Goal: Information Seeking & Learning: Check status

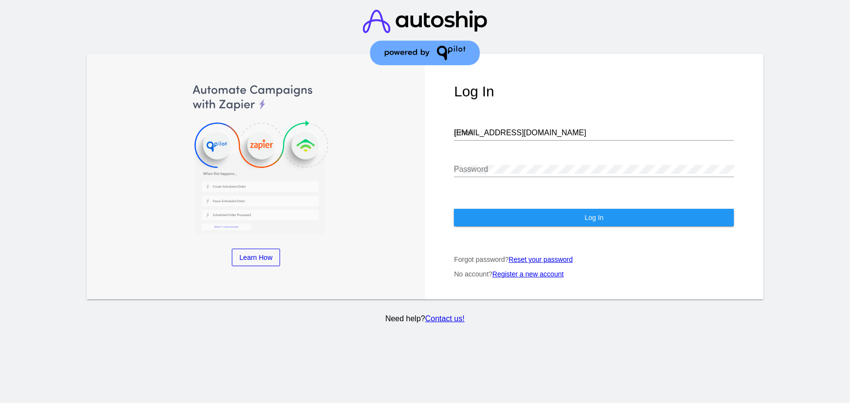
drag, startPoint x: 518, startPoint y: 131, endPoint x: 517, endPoint y: 125, distance: 6.4
click at [518, 140] on div at bounding box center [594, 140] width 280 height 0
click at [517, 129] on input "[EMAIL_ADDRESS][DOMAIN_NAME]" at bounding box center [594, 133] width 280 height 9
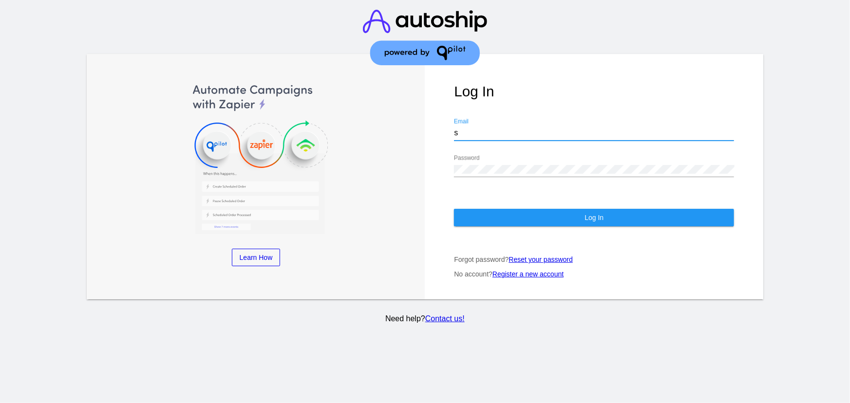
type input "[EMAIL_ADDRESS][DOMAIN_NAME]"
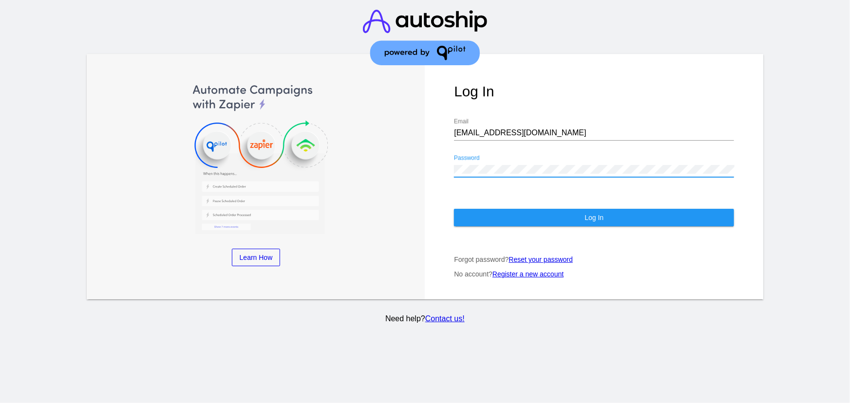
click at [522, 209] on button "Log In" at bounding box center [594, 218] width 280 height 18
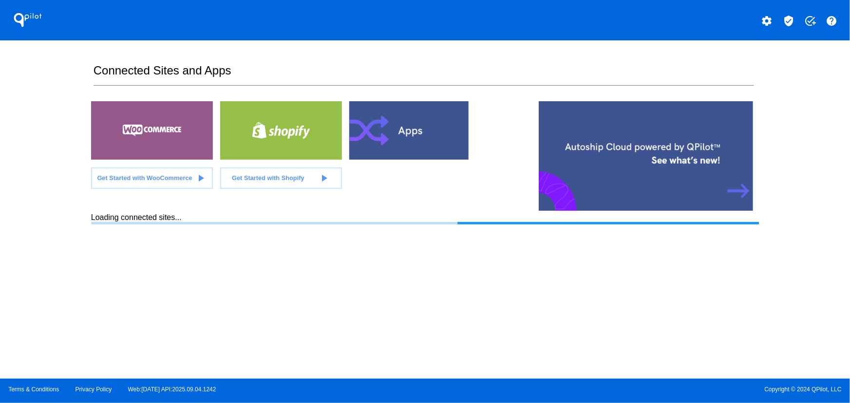
click at [790, 24] on mat-icon "verified_user" at bounding box center [789, 21] width 12 height 12
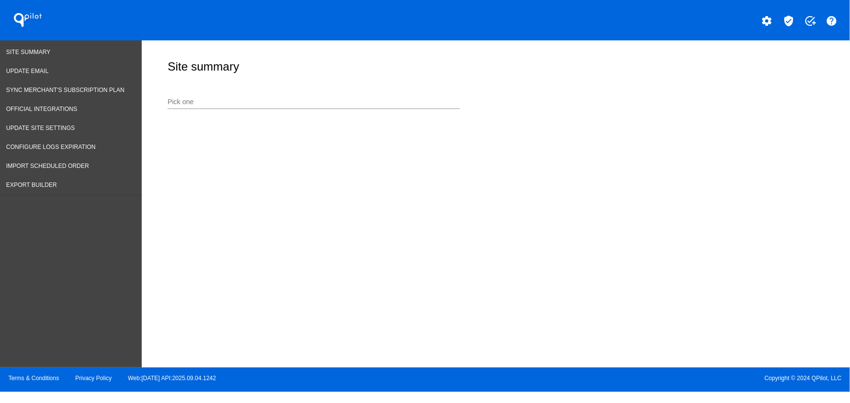
click at [216, 97] on div "Pick one" at bounding box center [314, 99] width 292 height 19
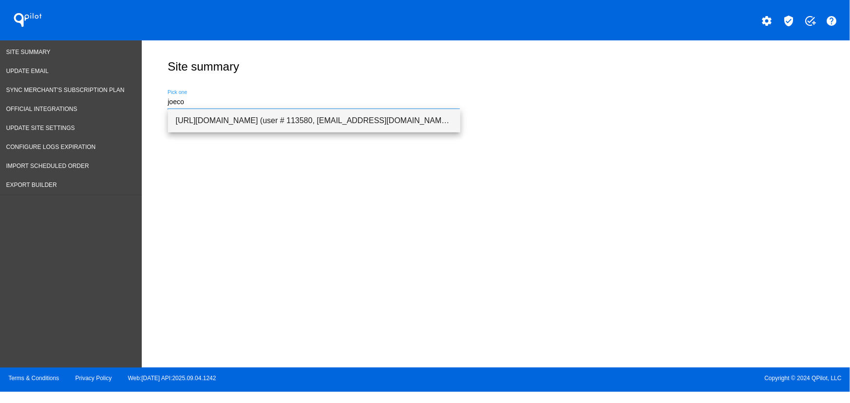
click at [222, 112] on span "[URL][DOMAIN_NAME] (user # 113580, [EMAIL_ADDRESS][DOMAIN_NAME]) - Production" at bounding box center [314, 120] width 277 height 23
type input "[URL][DOMAIN_NAME] (user # 113580, [EMAIL_ADDRESS][DOMAIN_NAME]) - Production"
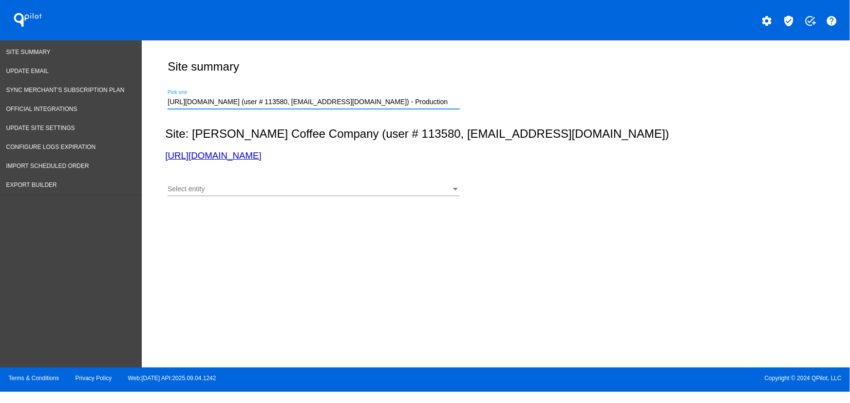
click at [261, 191] on div "Select entity" at bounding box center [310, 190] width 284 height 8
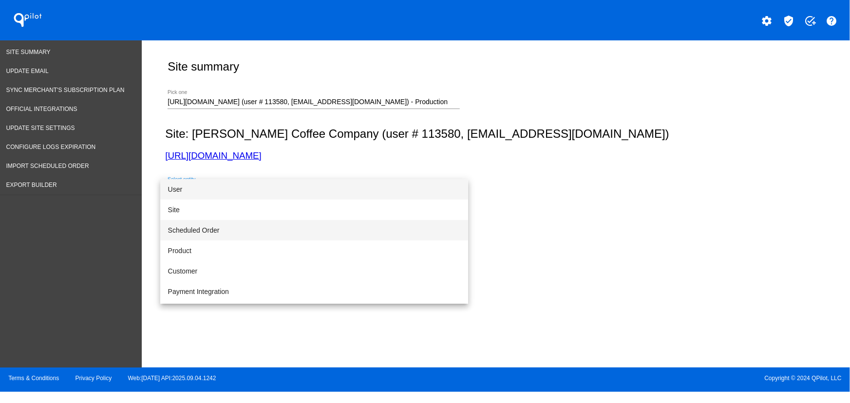
click at [205, 233] on span "Scheduled Order" at bounding box center [314, 230] width 292 height 20
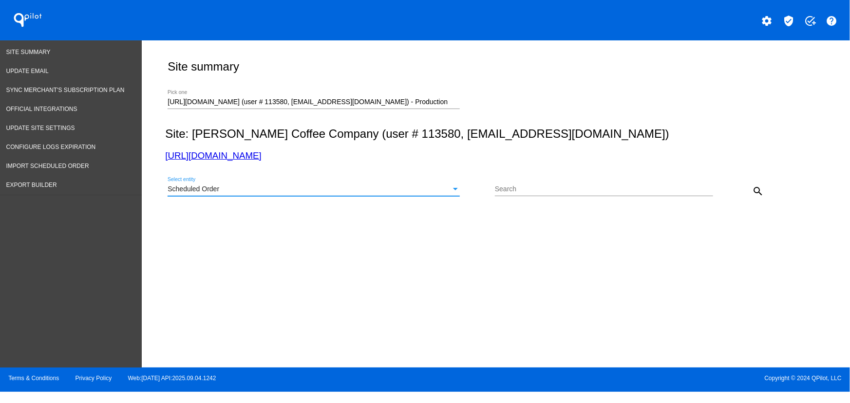
click at [551, 187] on input "Search" at bounding box center [604, 190] width 218 height 8
paste input "[EMAIL_ADDRESS][DOMAIN_NAME]"
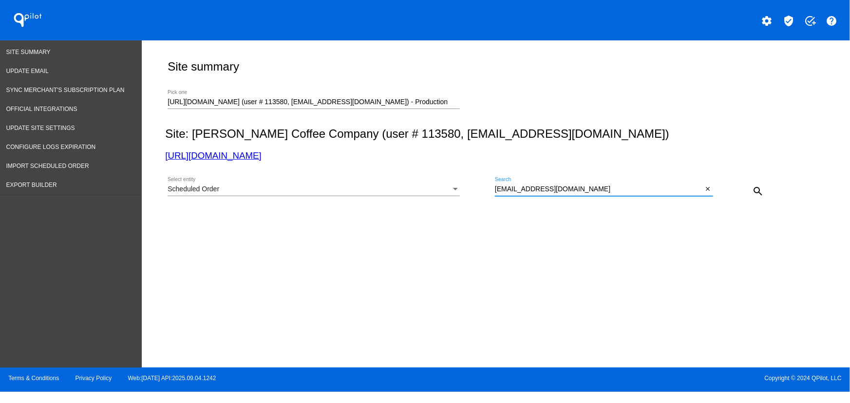
click at [751, 193] on button "search" at bounding box center [757, 190] width 19 height 19
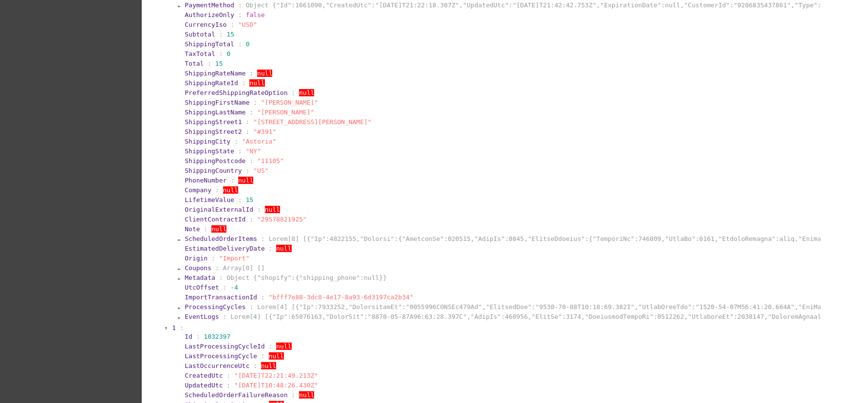
scroll to position [543, 0]
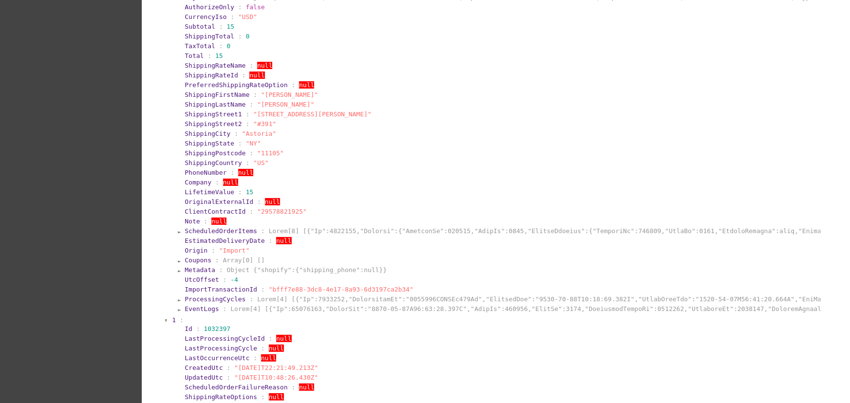
click at [192, 303] on span "ProcessingCycles" at bounding box center [215, 299] width 61 height 7
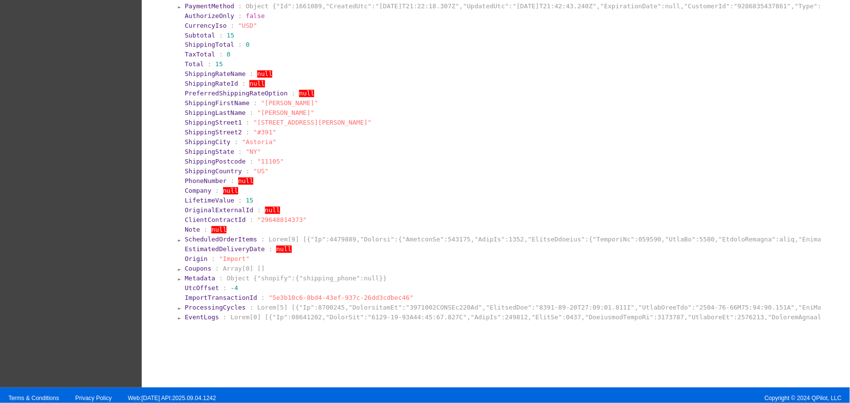
scroll to position [2815, 0]
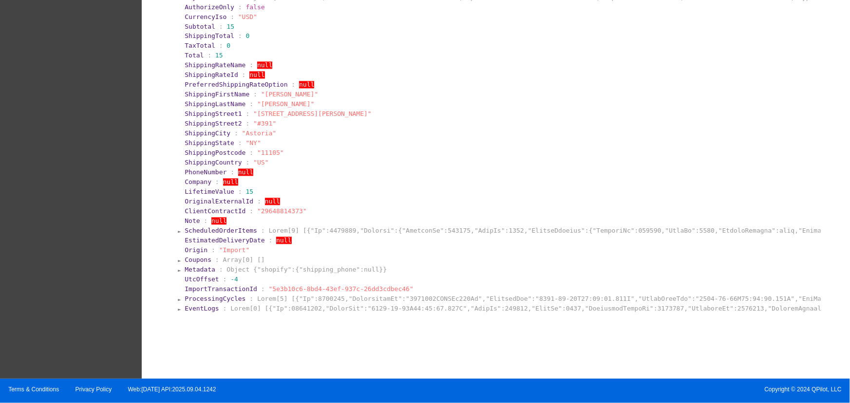
click at [206, 301] on span "ProcessingCycles" at bounding box center [215, 299] width 61 height 7
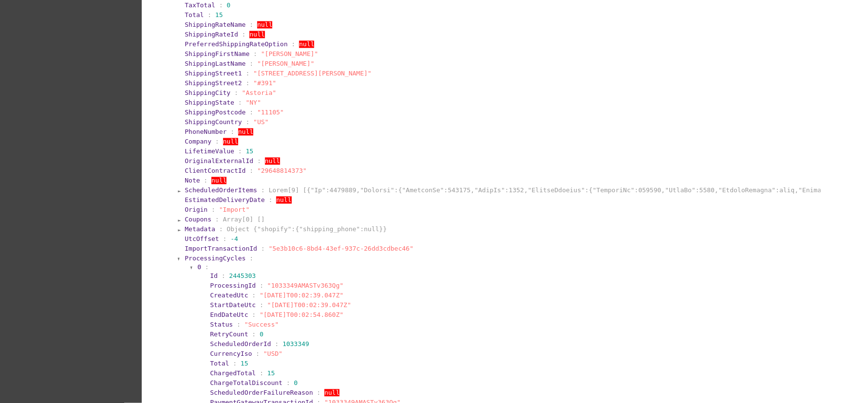
click at [221, 262] on span "ProcessingCycles" at bounding box center [215, 258] width 61 height 7
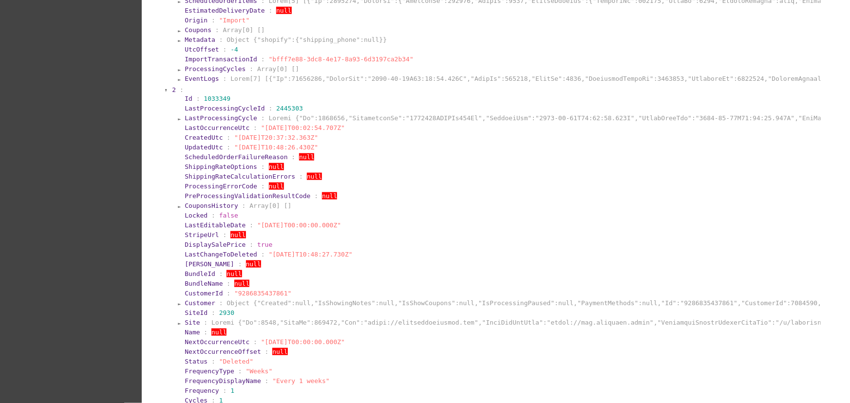
scroll to position [2314, 0]
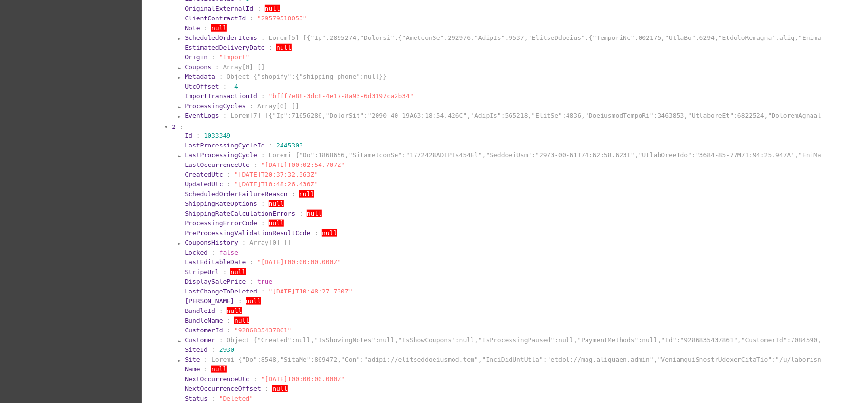
click at [798, 199] on section "ScheduledOrderFailureReason : null" at bounding box center [502, 194] width 637 height 9
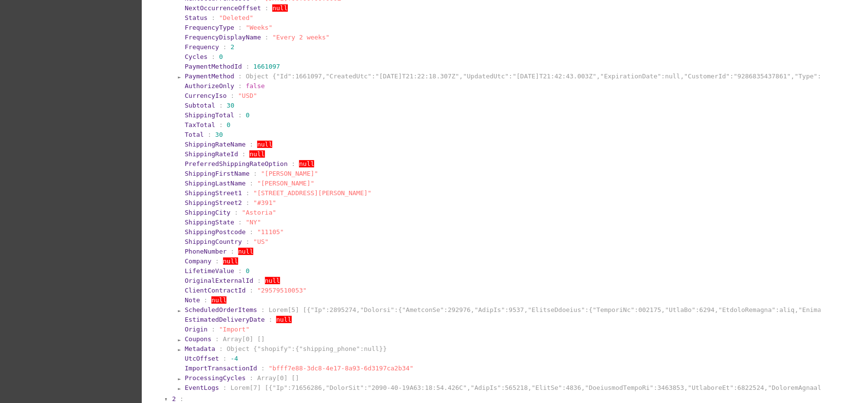
scroll to position [2009, 0]
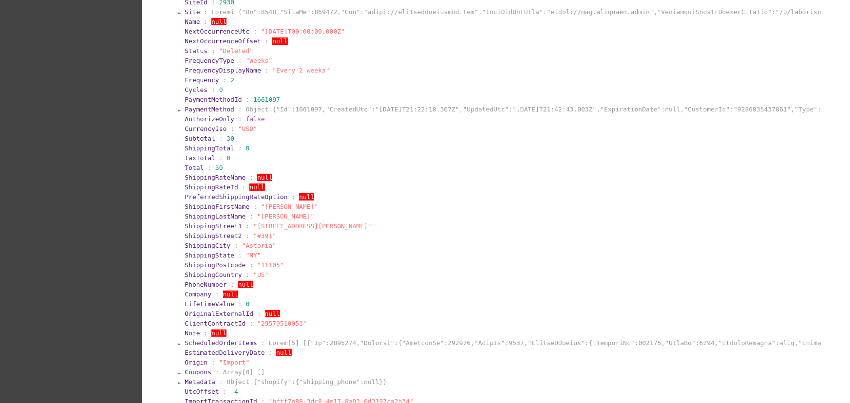
click at [791, 201] on section "PreferredShippingRateOption : null" at bounding box center [502, 196] width 635 height 7
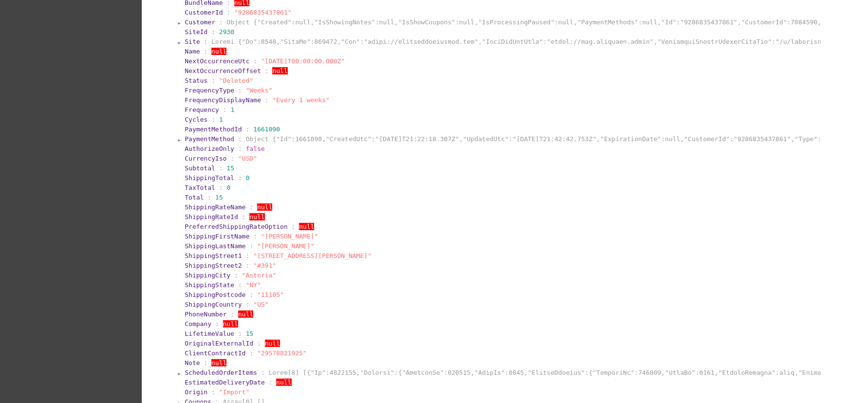
scroll to position [681, 0]
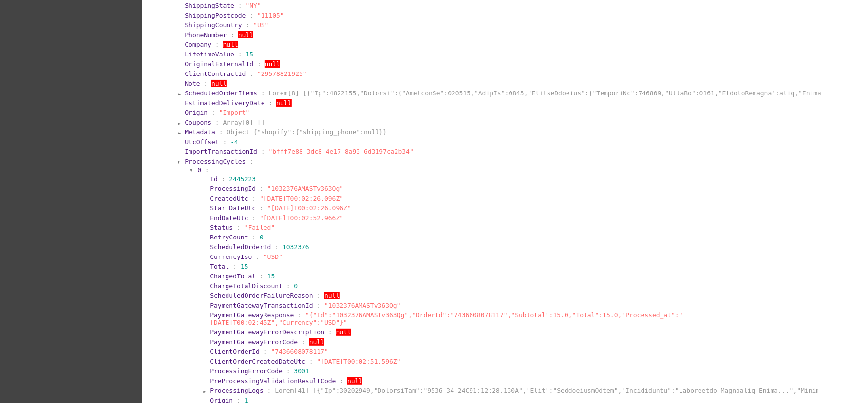
click at [213, 165] on span "ProcessingCycles" at bounding box center [215, 161] width 61 height 7
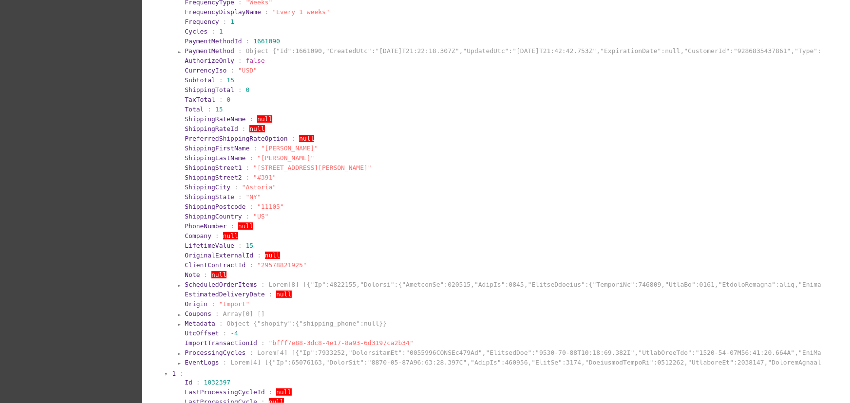
scroll to position [563, 0]
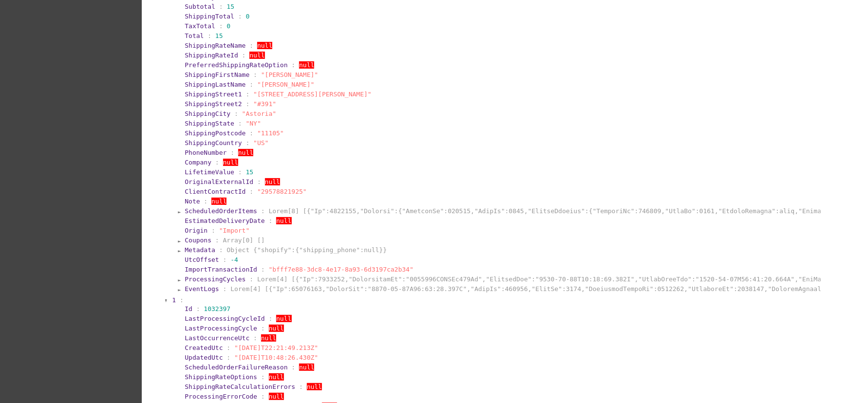
click at [224, 283] on span "ProcessingCycles" at bounding box center [215, 279] width 61 height 7
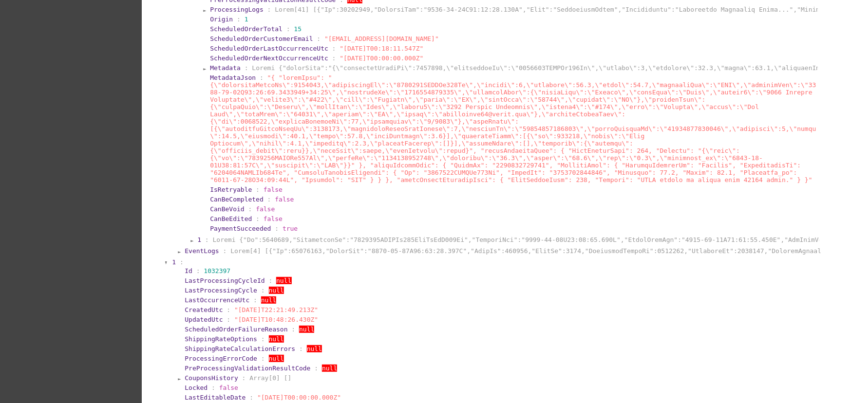
scroll to position [1072, 0]
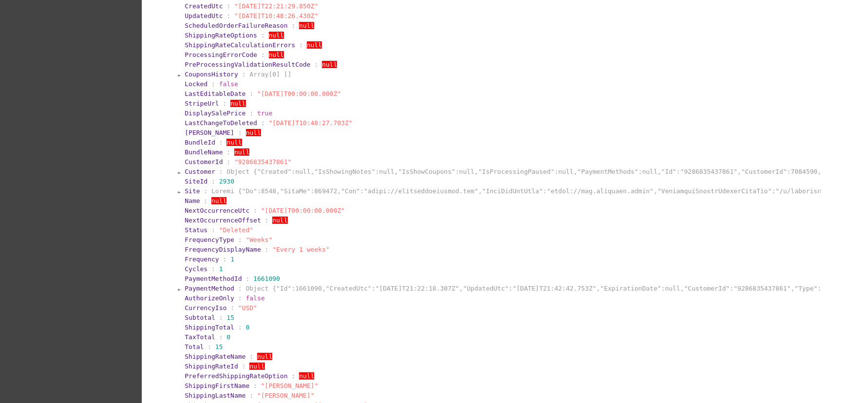
scroll to position [0, 0]
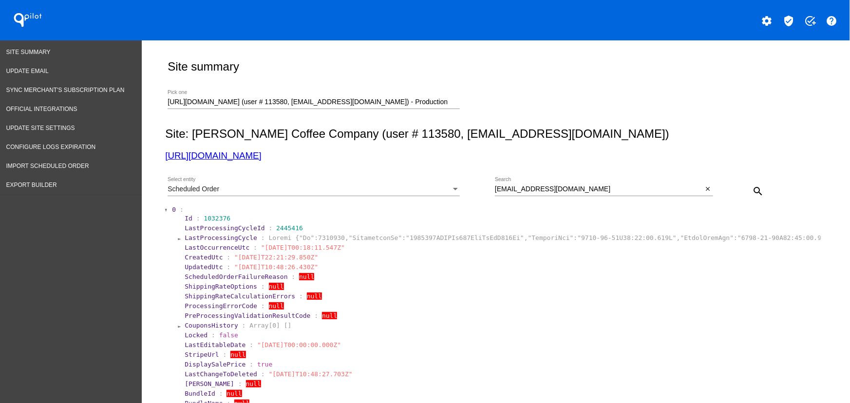
click at [215, 218] on span "1032376" at bounding box center [217, 218] width 27 height 7
copy span "1032376"
click at [205, 215] on span "1032376" at bounding box center [217, 218] width 27 height 7
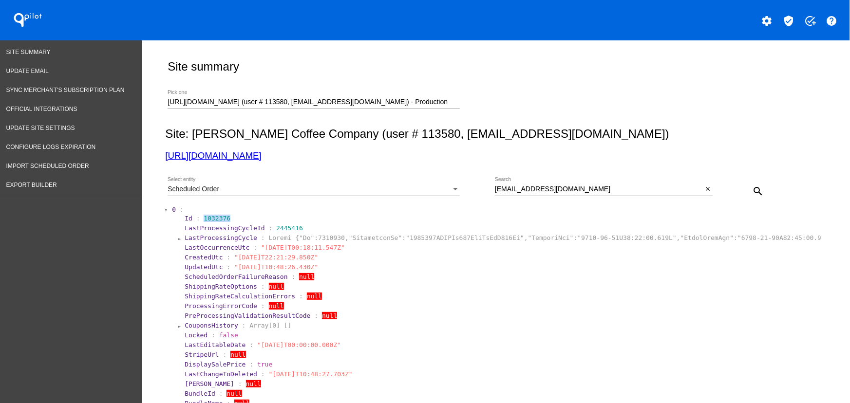
click at [205, 215] on span "1032376" at bounding box center [217, 218] width 27 height 7
copy span "1032376"
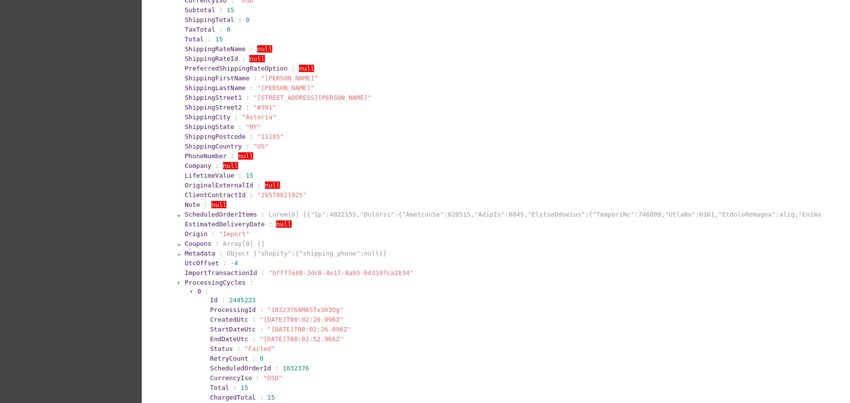
scroll to position [555, 0]
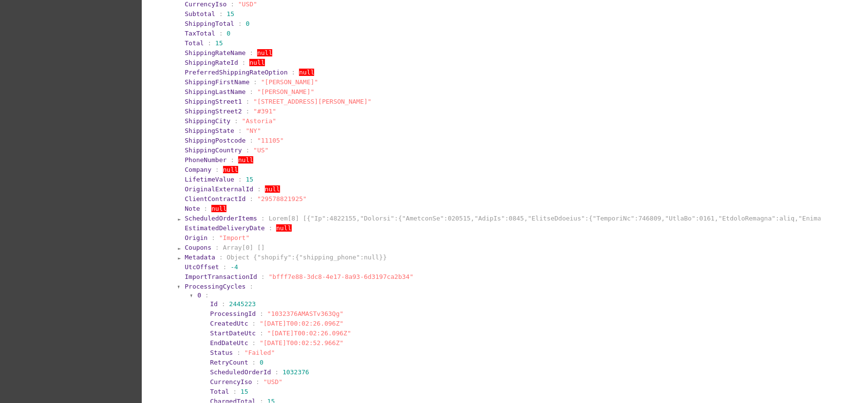
click at [218, 290] on span "ProcessingCycles" at bounding box center [215, 286] width 61 height 7
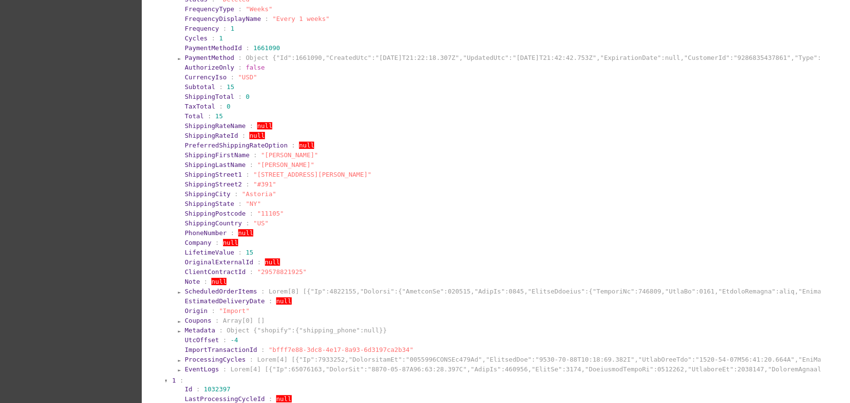
scroll to position [390, 0]
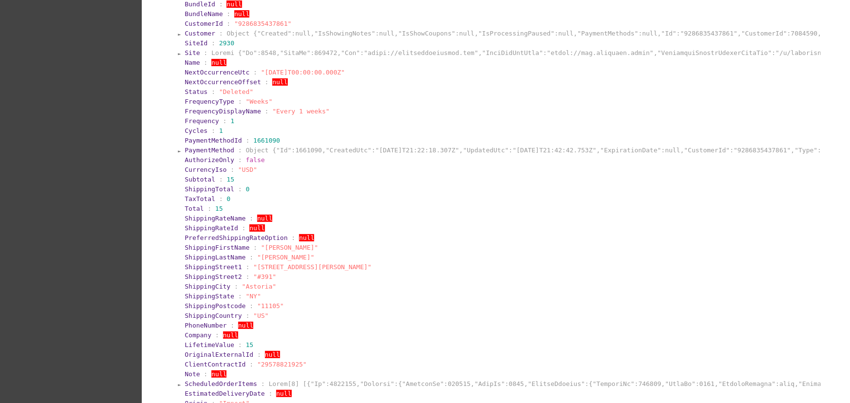
click at [191, 27] on span "CustomerId" at bounding box center [204, 23] width 38 height 7
click at [193, 36] on span "Customer" at bounding box center [200, 33] width 31 height 7
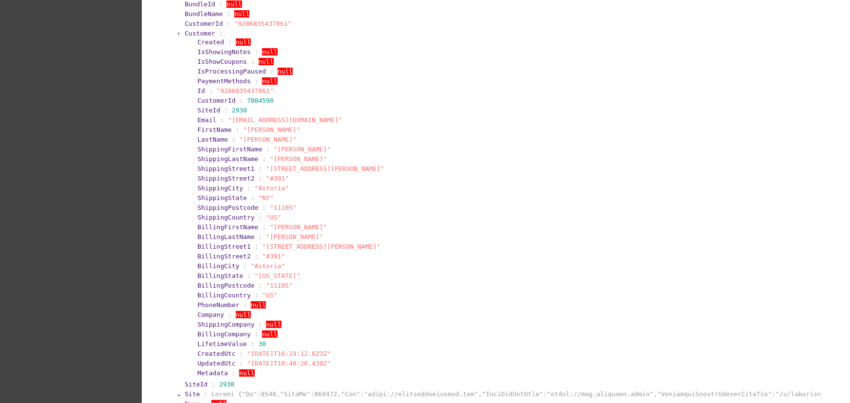
click at [193, 36] on span "Customer" at bounding box center [200, 33] width 31 height 7
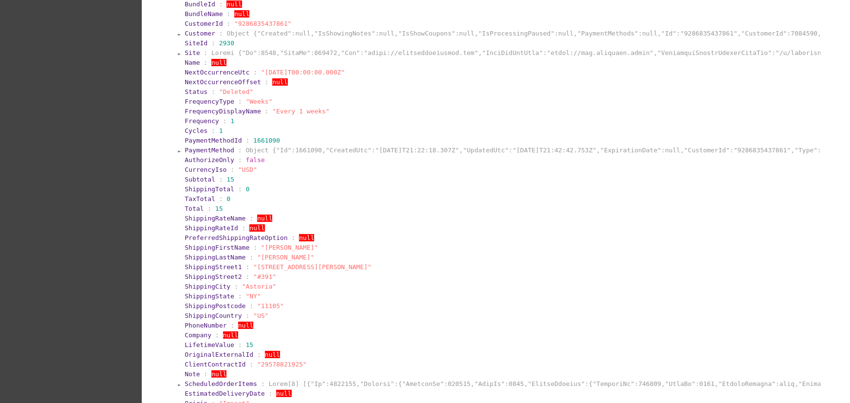
scroll to position [83, 0]
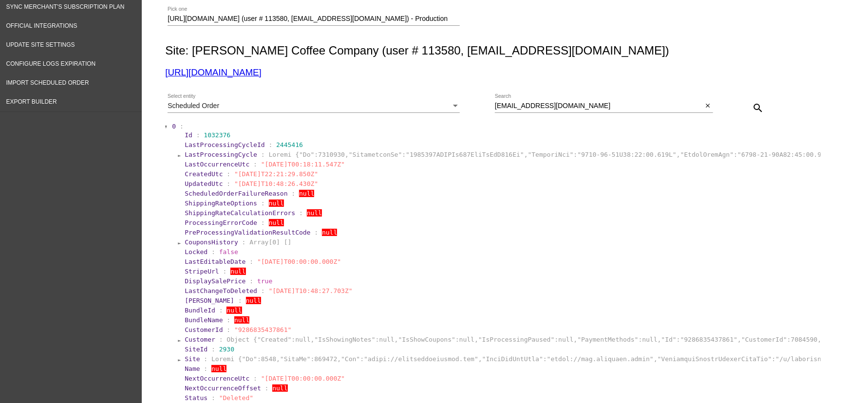
click at [196, 134] on span ":" at bounding box center [198, 135] width 4 height 7
click at [205, 135] on span "1032376" at bounding box center [217, 135] width 27 height 7
copy span "1032376"
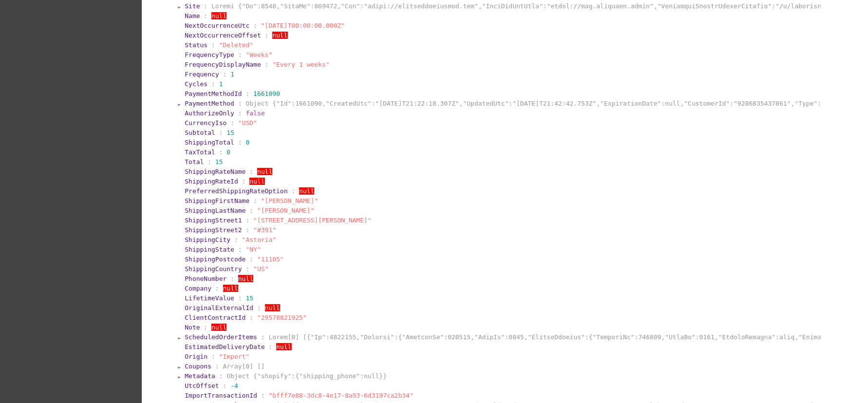
scroll to position [0, 0]
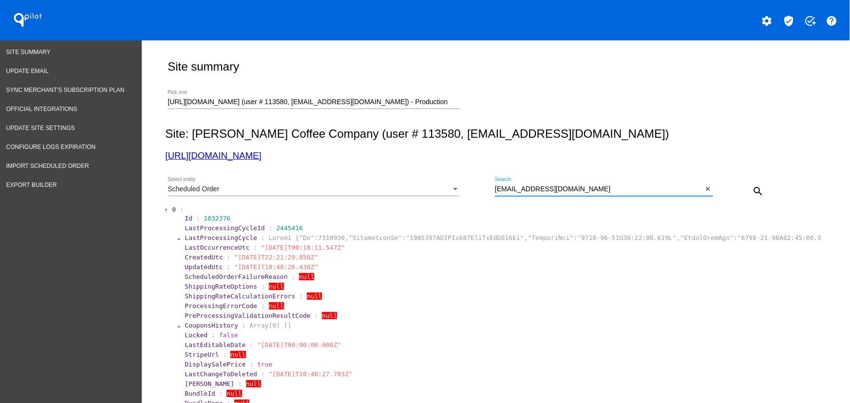
click at [613, 186] on input "[EMAIL_ADDRESS][DOMAIN_NAME]" at bounding box center [599, 190] width 208 height 8
paste input "[PERSON_NAME][EMAIL_ADDRESS][DOMAIN_NAME]"
click at [760, 191] on button "search" at bounding box center [757, 190] width 19 height 19
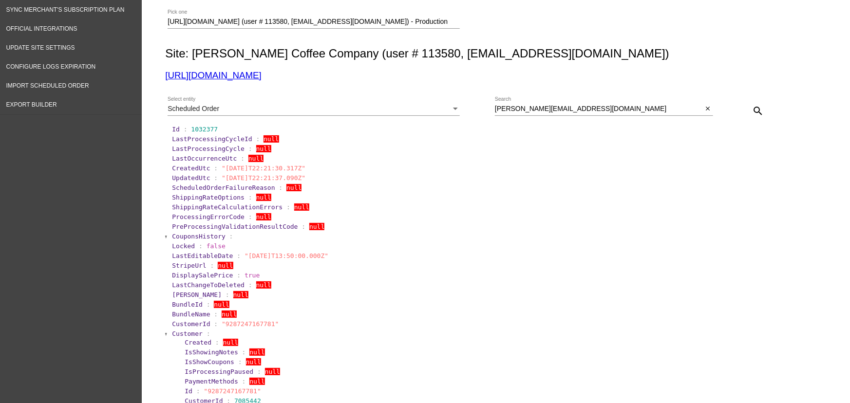
scroll to position [105, 0]
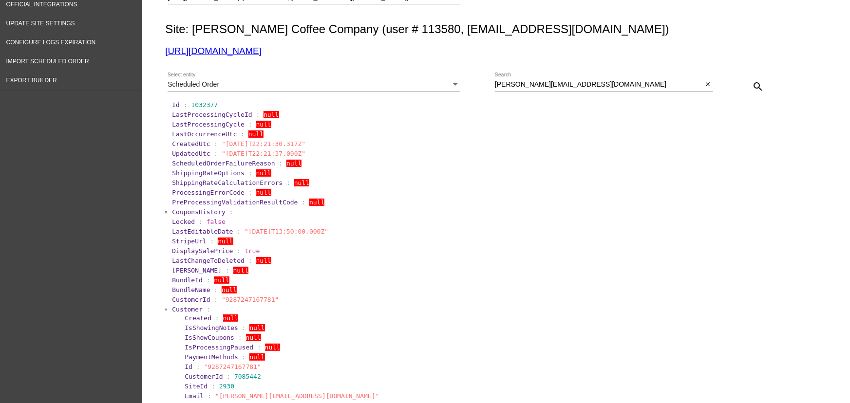
click at [191, 107] on span "1032377" at bounding box center [204, 104] width 27 height 7
copy span "1032377"
click at [786, 187] on section "ShippingRateCalculationErrors : null" at bounding box center [496, 182] width 649 height 7
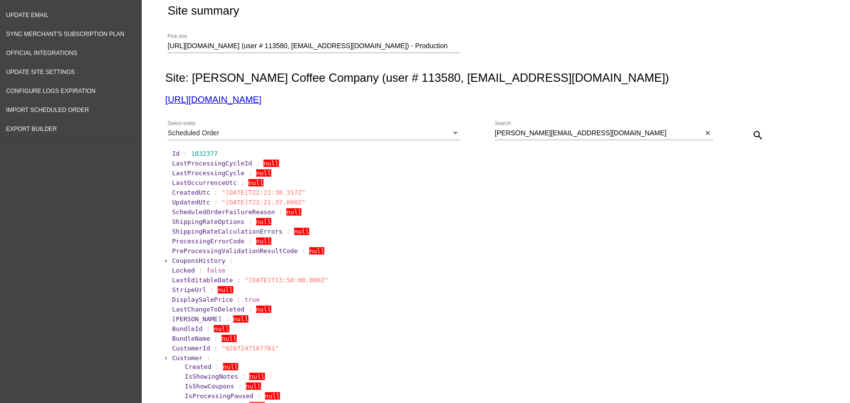
scroll to position [56, 0]
drag, startPoint x: 561, startPoint y: 129, endPoint x: 493, endPoint y: 134, distance: 67.9
click at [495, 134] on div "[PERSON_NAME][EMAIL_ADDRESS][DOMAIN_NAME] Search" at bounding box center [599, 131] width 208 height 19
click at [495, 134] on input "[PERSON_NAME][EMAIL_ADDRESS][DOMAIN_NAME]" at bounding box center [599, 134] width 208 height 8
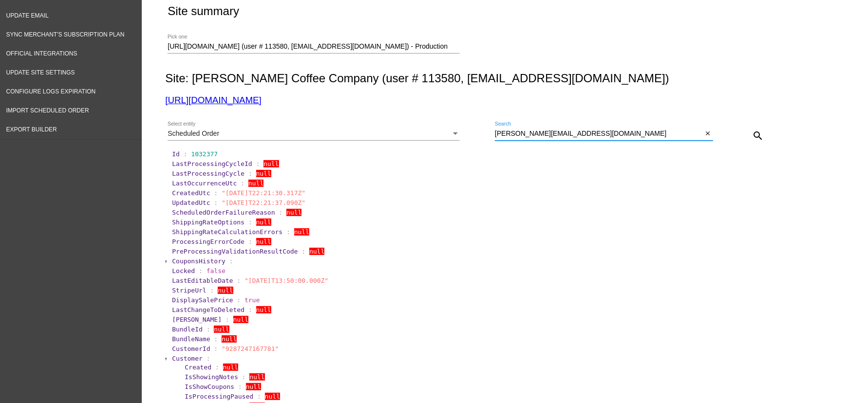
click at [495, 134] on input "[PERSON_NAME][EMAIL_ADDRESS][DOMAIN_NAME]" at bounding box center [599, 134] width 208 height 8
drag, startPoint x: 765, startPoint y: 200, endPoint x: 570, endPoint y: 196, distance: 195.4
click at [765, 200] on section "UpdatedUtc : "[DATE]T22:21:37.090Z"" at bounding box center [496, 202] width 649 height 7
click at [203, 152] on span "1032377" at bounding box center [204, 154] width 27 height 7
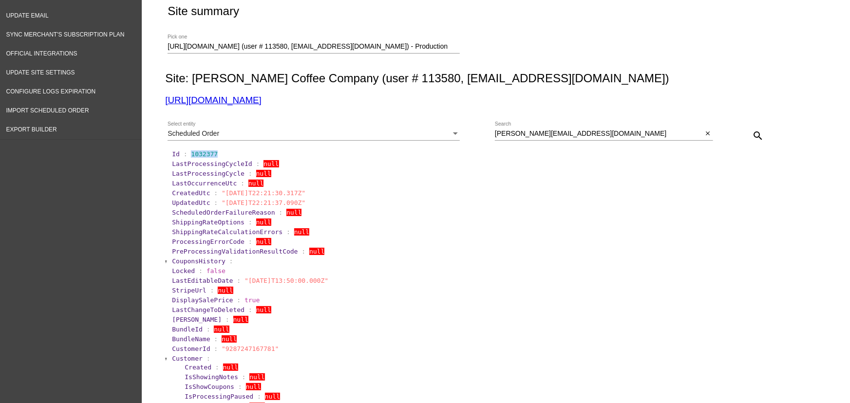
copy span "1032377"
click at [792, 232] on section "ShippingRateCalculationErrors : null" at bounding box center [496, 232] width 649 height 7
drag, startPoint x: 587, startPoint y: 129, endPoint x: 581, endPoint y: 133, distance: 7.0
click at [586, 129] on div "[PERSON_NAME][EMAIL_ADDRESS][DOMAIN_NAME] Search" at bounding box center [599, 131] width 208 height 19
paste input "[PERSON_NAME][EMAIL_ADDRESS][PERSON_NAME][DOMAIN_NAME]"
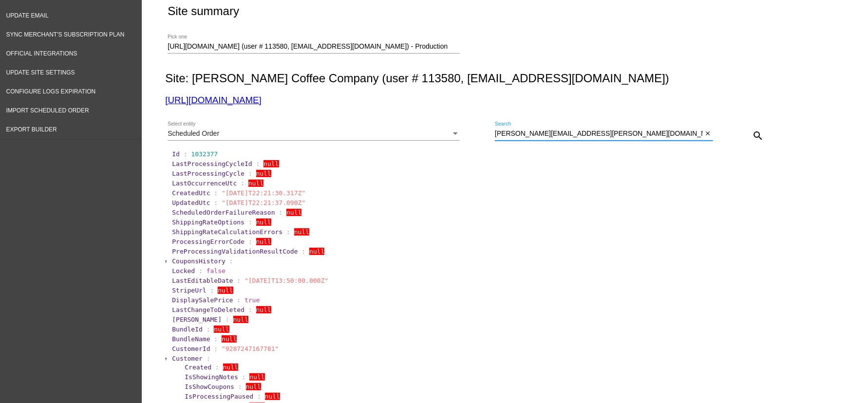
click at [760, 131] on mat-icon "search" at bounding box center [758, 136] width 12 height 12
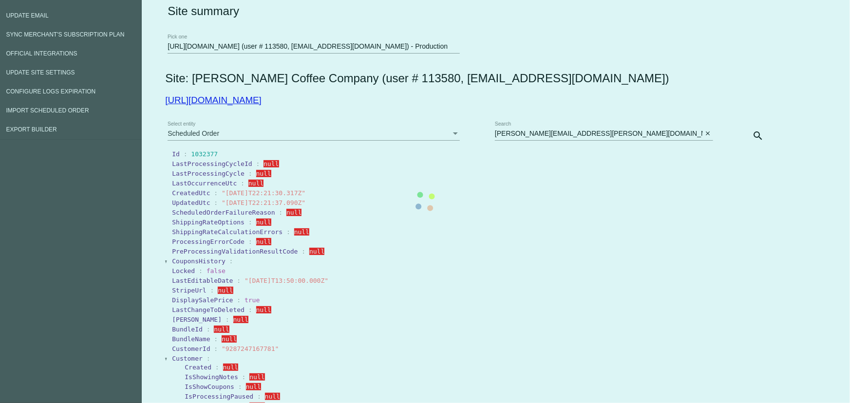
scroll to position [0, 0]
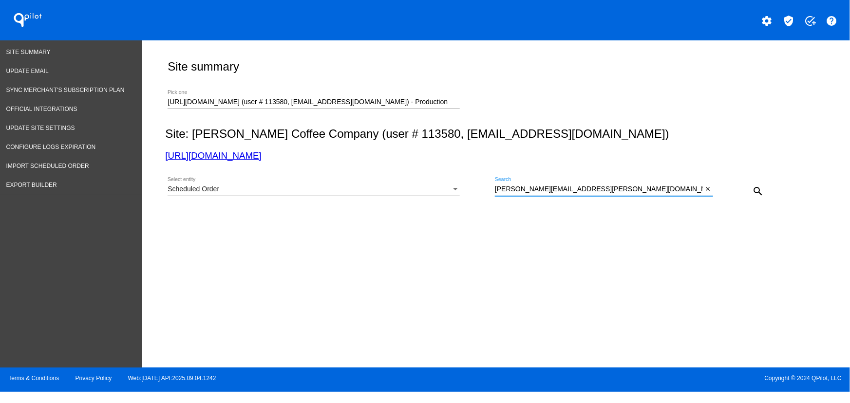
click at [588, 190] on input "[PERSON_NAME][EMAIL_ADDRESS][PERSON_NAME][DOMAIN_NAME]" at bounding box center [599, 190] width 208 height 8
drag, startPoint x: 462, startPoint y: 187, endPoint x: 442, endPoint y: 184, distance: 20.6
click at [442, 184] on div "Scheduled Order Select entity [PERSON_NAME][EMAIL_ADDRESS][PERSON_NAME][DOMAIN_…" at bounding box center [493, 188] width 657 height 35
paste input "[PERSON_NAME].[PERSON_NAME]"
click at [758, 190] on mat-icon "search" at bounding box center [758, 192] width 12 height 12
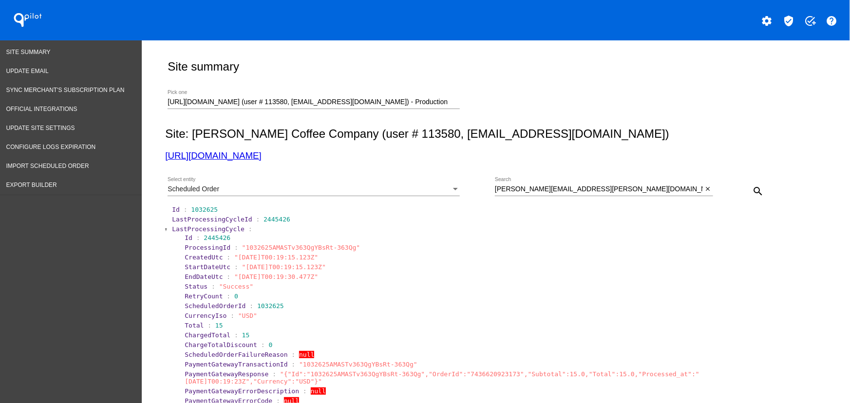
click at [178, 229] on span "LastProcessingCycle" at bounding box center [208, 229] width 73 height 7
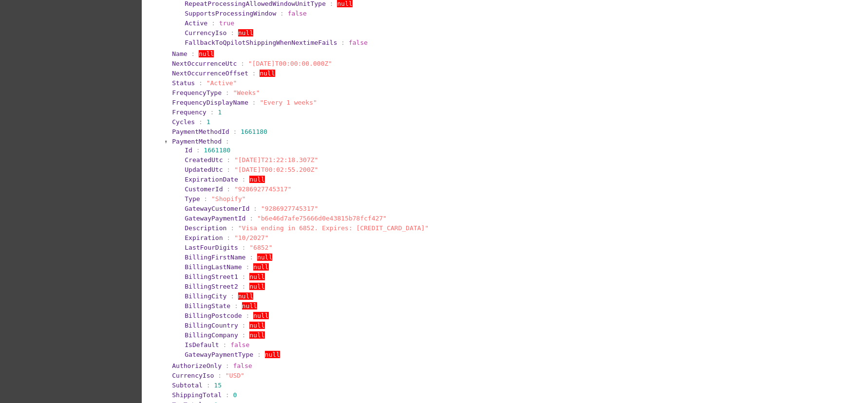
scroll to position [1356, 0]
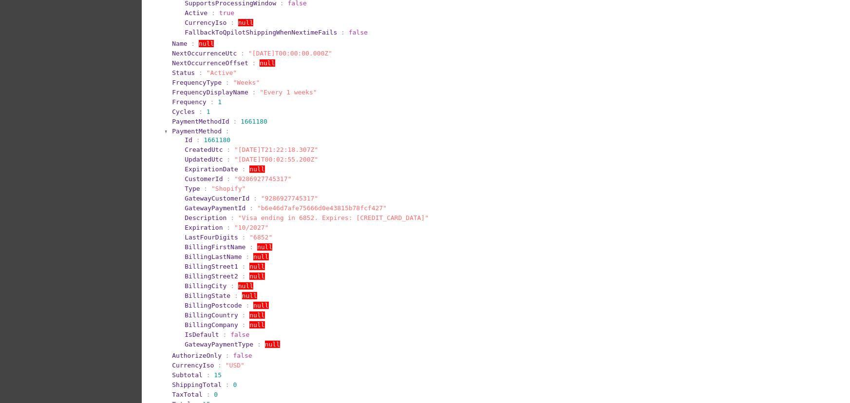
click at [194, 135] on span "PaymentMethod" at bounding box center [197, 131] width 50 height 7
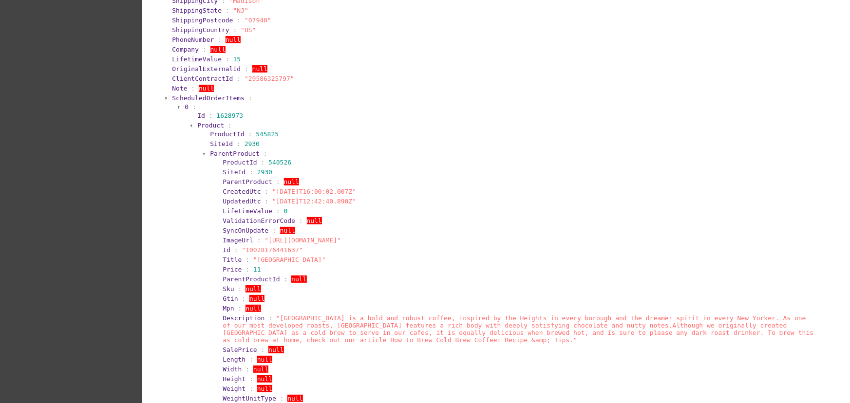
scroll to position [1716, 0]
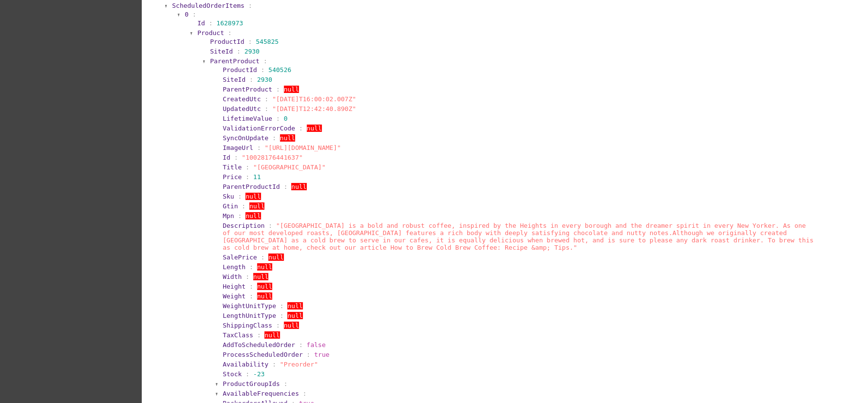
click at [186, 9] on span "ScheduledOrderItems" at bounding box center [208, 5] width 73 height 7
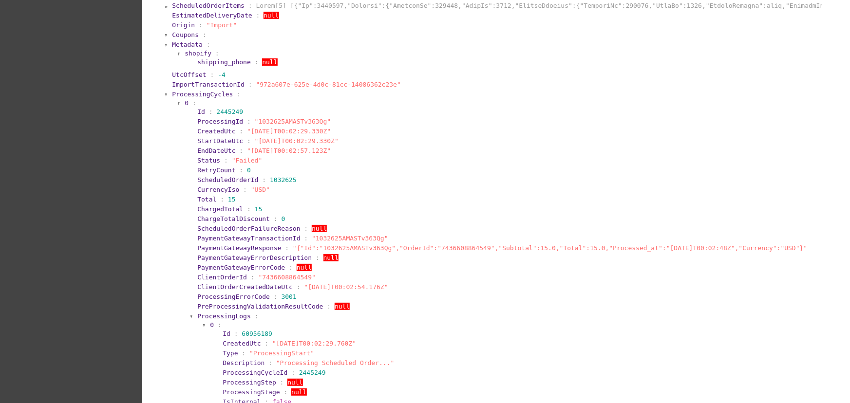
click at [185, 107] on section "0 :" at bounding box center [502, 102] width 635 height 7
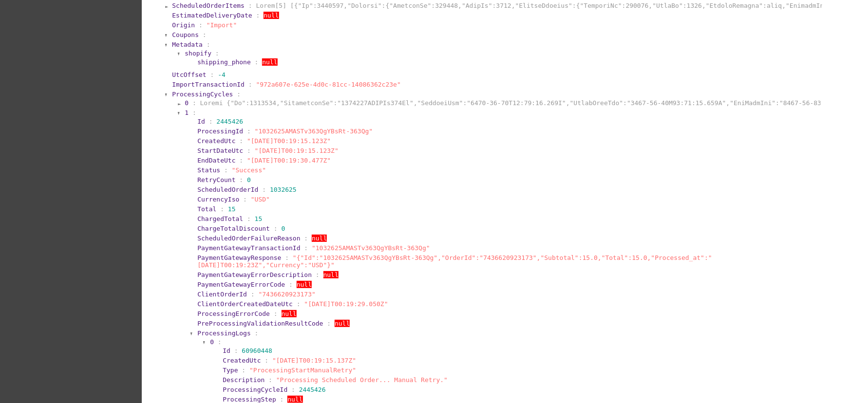
click at [192, 107] on span ":" at bounding box center [194, 102] width 4 height 7
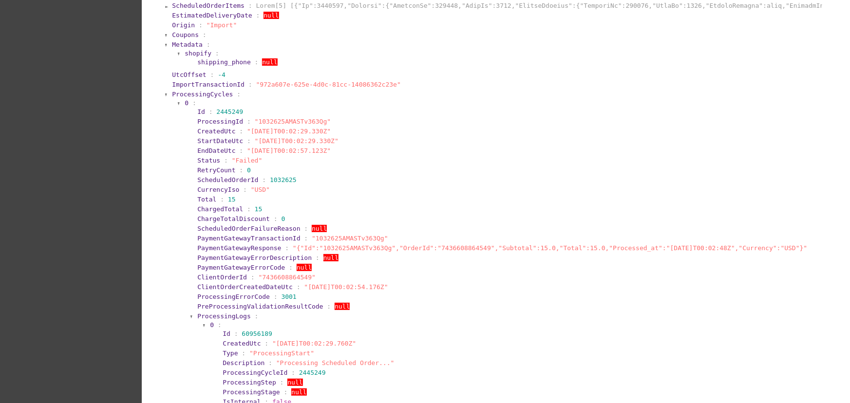
click at [185, 107] on span "0" at bounding box center [187, 102] width 4 height 7
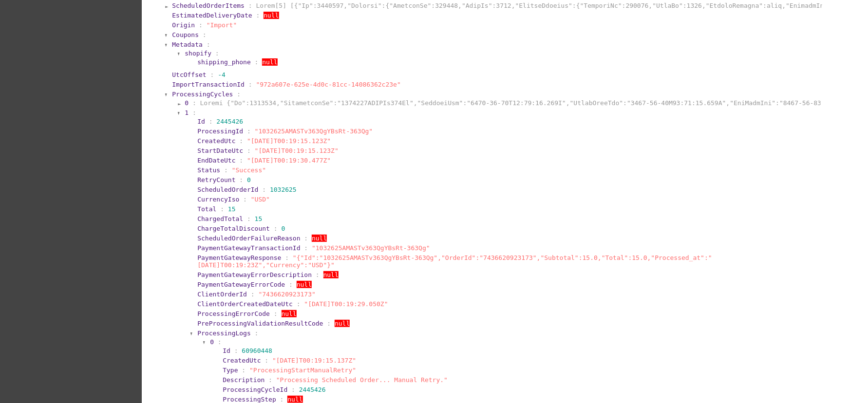
click at [185, 116] on span "1" at bounding box center [187, 112] width 4 height 7
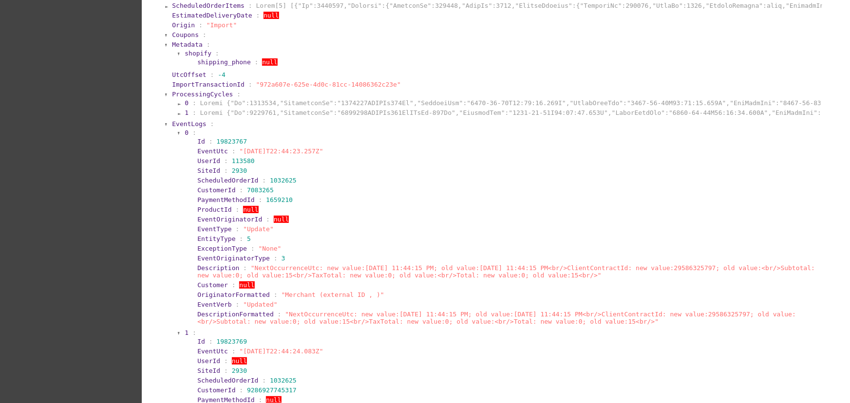
click at [182, 128] on span "EventLogs" at bounding box center [189, 123] width 34 height 7
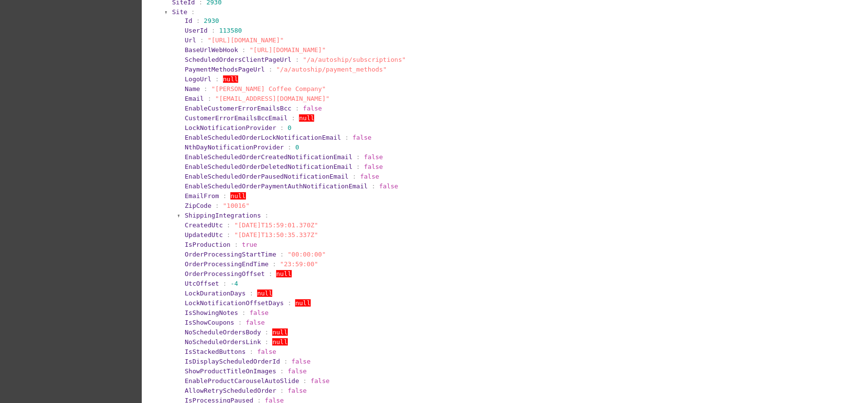
scroll to position [761, 0]
click at [175, 18] on span "Site" at bounding box center [179, 14] width 15 height 7
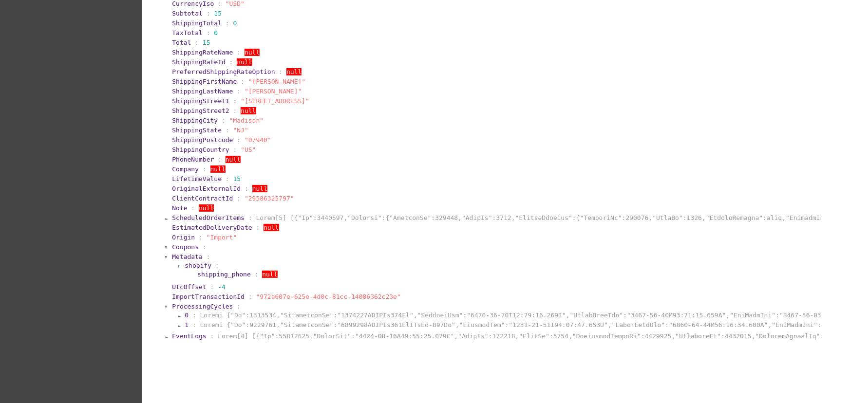
scroll to position [936, 0]
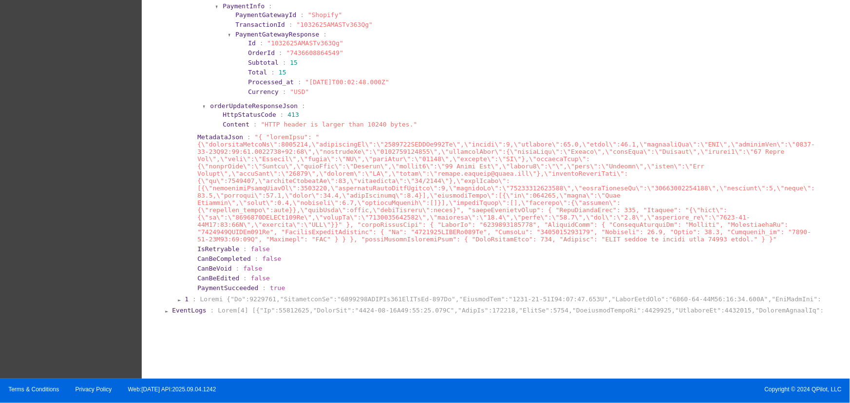
scroll to position [3149, 0]
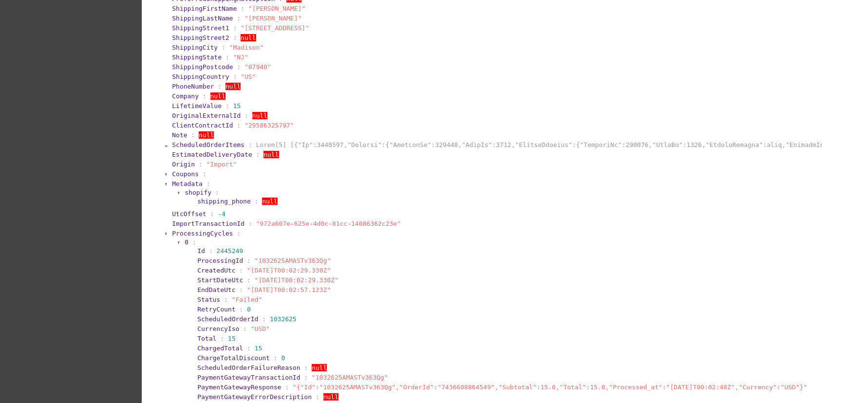
scroll to position [0, 0]
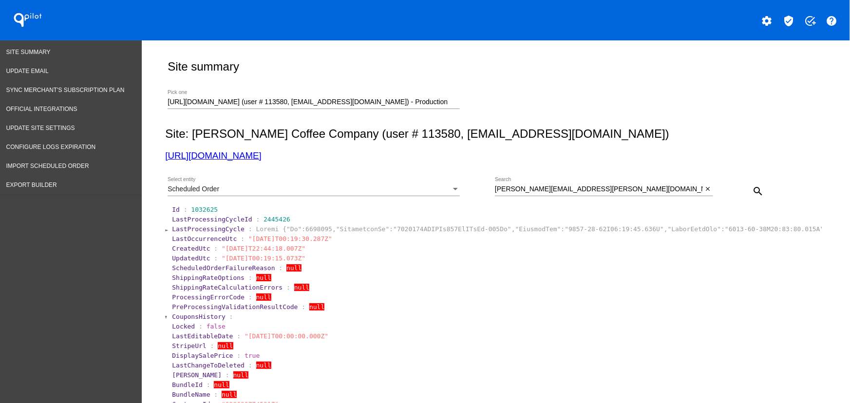
click at [203, 212] on span "1032625" at bounding box center [204, 209] width 27 height 7
copy span "1032625"
click at [575, 194] on div "[PERSON_NAME][EMAIL_ADDRESS][PERSON_NAME][DOMAIN_NAME] Search" at bounding box center [599, 186] width 208 height 19
drag, startPoint x: 577, startPoint y: 186, endPoint x: 382, endPoint y: 183, distance: 194.9
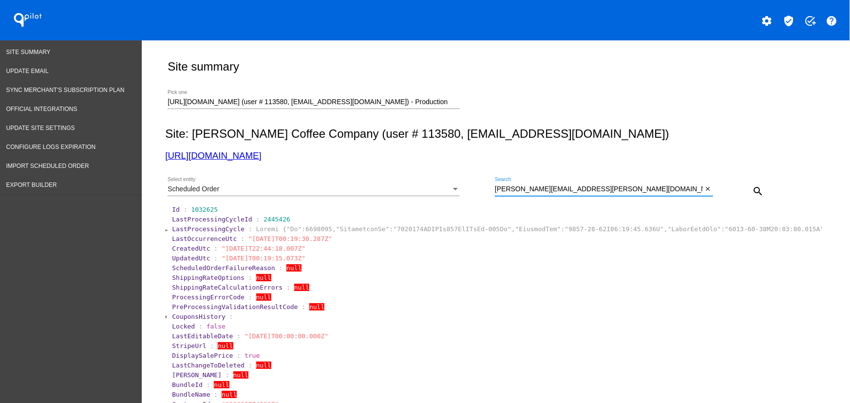
click at [420, 185] on div "Scheduled Order Select entity [PERSON_NAME][EMAIL_ADDRESS][PERSON_NAME][DOMAIN_…" at bounding box center [493, 188] width 657 height 35
paste input "[PERSON_NAME].[PERSON_NAME]"
click at [748, 189] on button "search" at bounding box center [757, 190] width 19 height 19
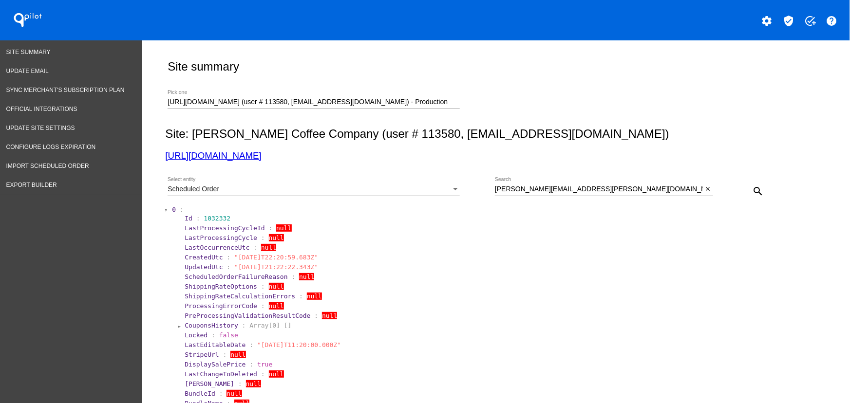
drag, startPoint x: 725, startPoint y: 13, endPoint x: 719, endPoint y: 13, distance: 5.8
click at [725, 13] on div "settings verified_user add_task help" at bounding box center [637, 19] width 425 height 19
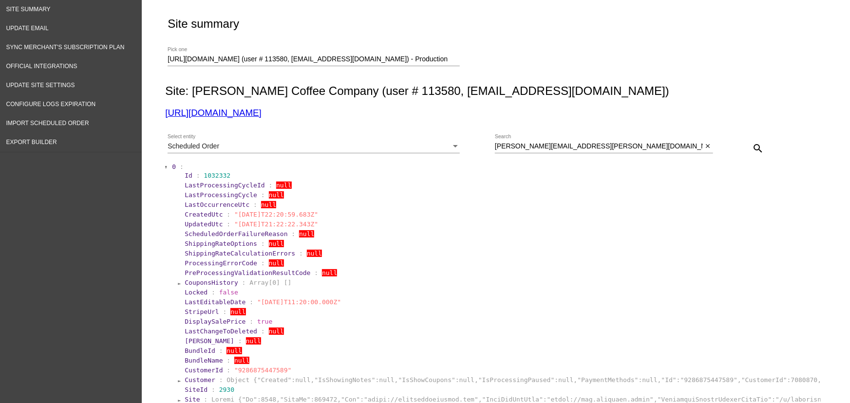
scroll to position [44, 0]
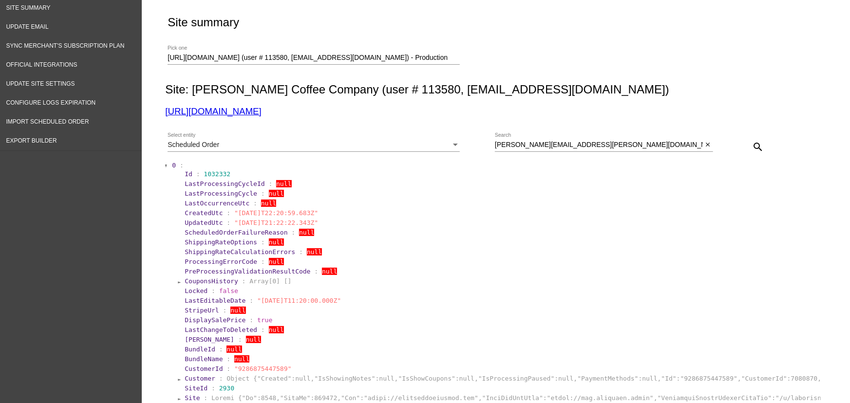
click at [165, 166] on div at bounding box center [166, 166] width 3 height 6
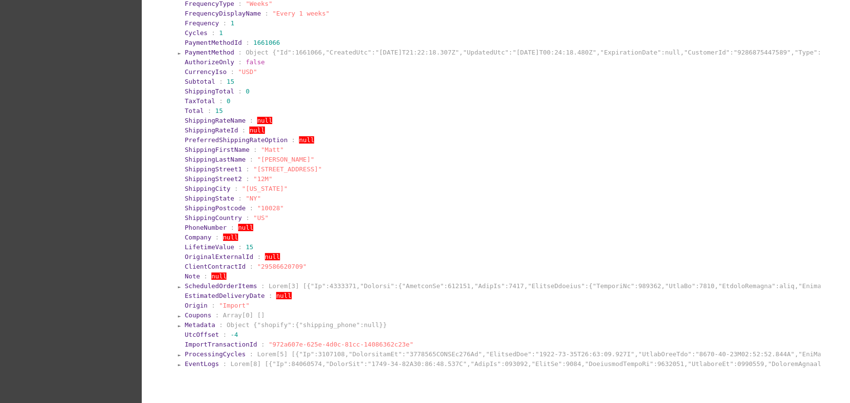
scroll to position [566, 0]
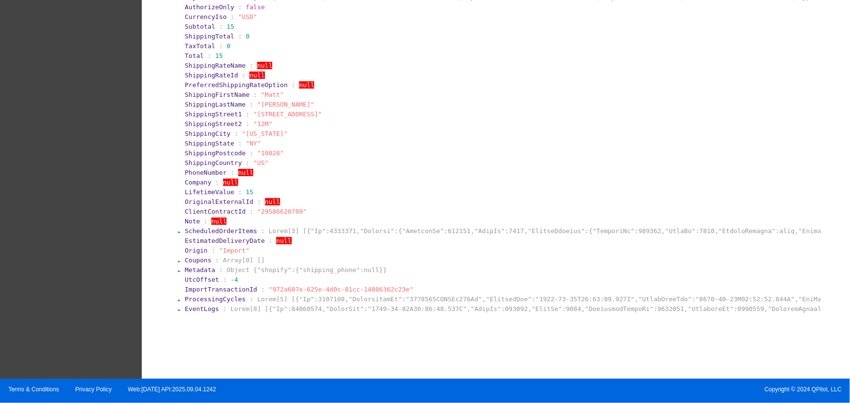
click at [198, 296] on span "ProcessingCycles" at bounding box center [215, 299] width 61 height 7
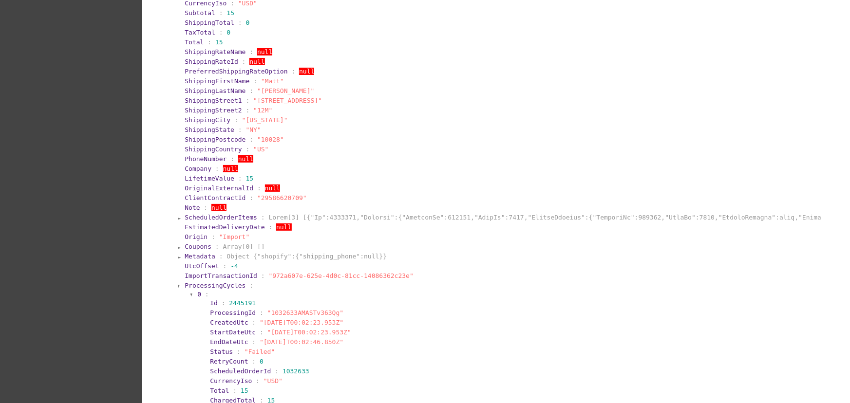
scroll to position [0, 0]
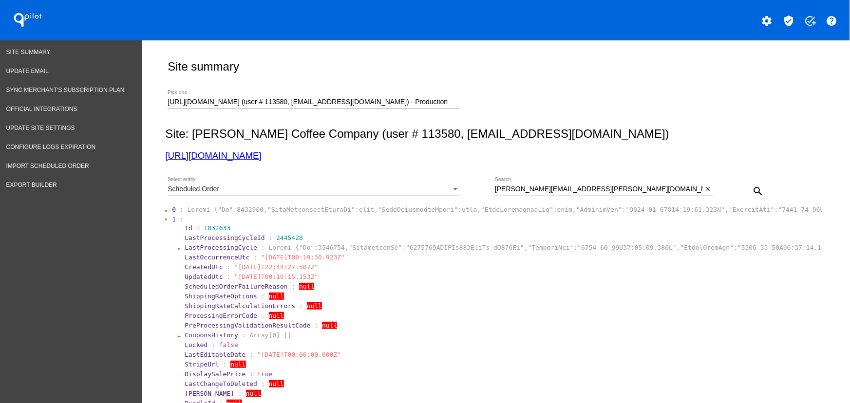
click at [589, 181] on div "[PERSON_NAME][EMAIL_ADDRESS][PERSON_NAME][DOMAIN_NAME] Search" at bounding box center [599, 186] width 208 height 19
paste input "[PERSON_NAME][EMAIL_ADDRESS][PERSON_NAME][DOMAIN_NAME]"
paste input
type input "[PERSON_NAME][EMAIL_ADDRESS][PERSON_NAME][DOMAIN_NAME]"
click at [755, 191] on mat-icon "search" at bounding box center [758, 192] width 12 height 12
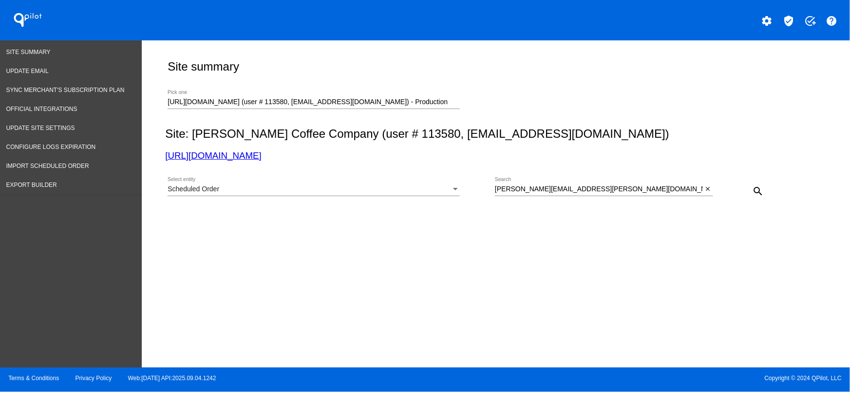
click at [308, 355] on div "Site summary [URL][DOMAIN_NAME] (user # 113580, [EMAIL_ADDRESS][DOMAIN_NAME]) -…" at bounding box center [496, 201] width 708 height 323
